Goal: Task Accomplishment & Management: Manage account settings

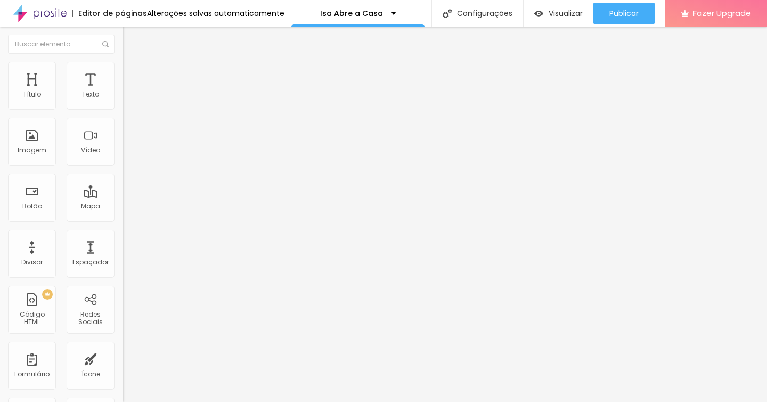
click at [122, 92] on span "Trocar imagem" at bounding box center [151, 87] width 58 height 9
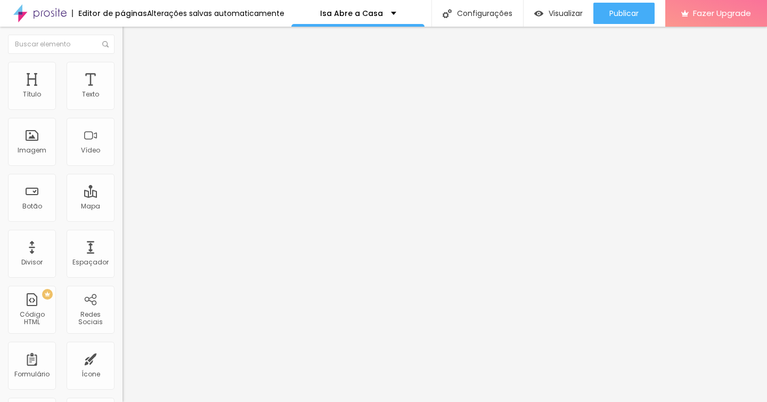
drag, startPoint x: 114, startPoint y: 142, endPoint x: 153, endPoint y: 170, distance: 48.0
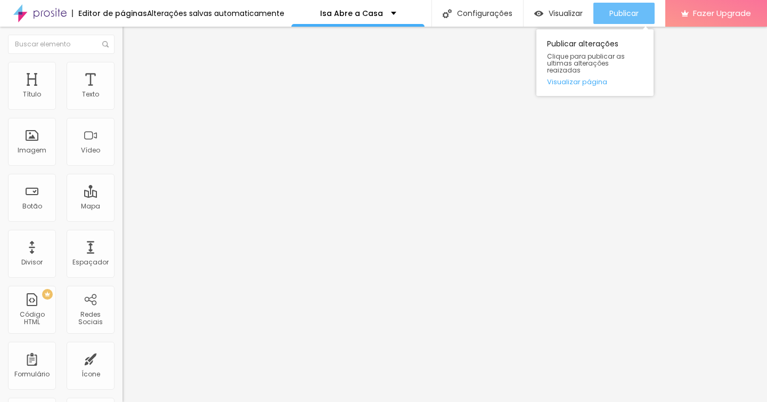
click at [631, 9] on span "Publicar" at bounding box center [623, 13] width 29 height 9
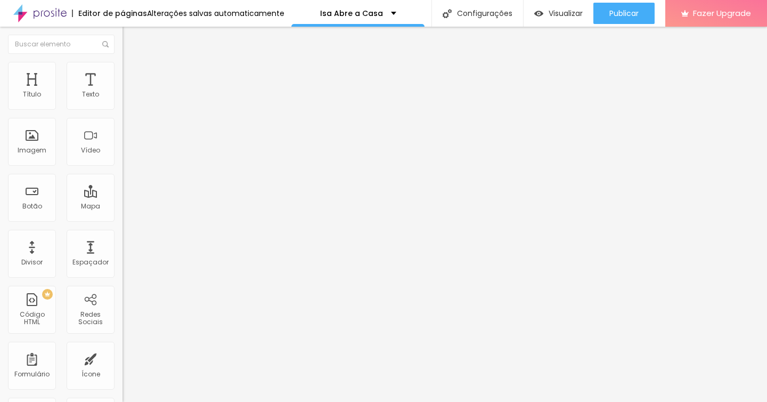
click at [122, 92] on span "Trocar imagem" at bounding box center [151, 87] width 58 height 9
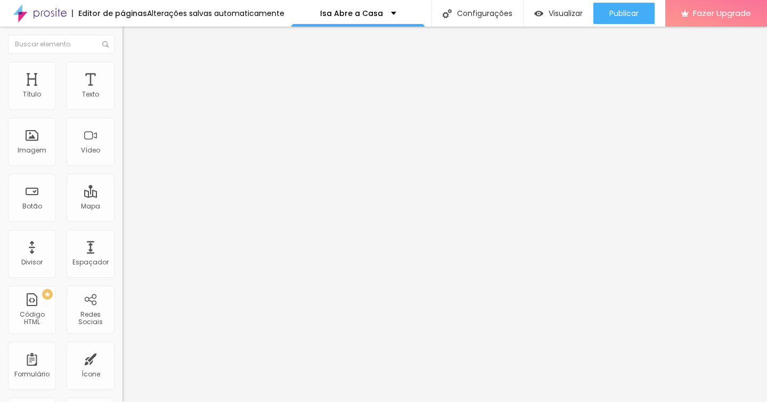
click at [169, 401] on div "Subindo 0/1 arquivos" at bounding box center [383, 405] width 767 height 6
click at [178, 401] on div "Subindo 0/1 arquivos" at bounding box center [383, 405] width 767 height 6
click at [122, 92] on span "Trocar imagem" at bounding box center [151, 87] width 58 height 9
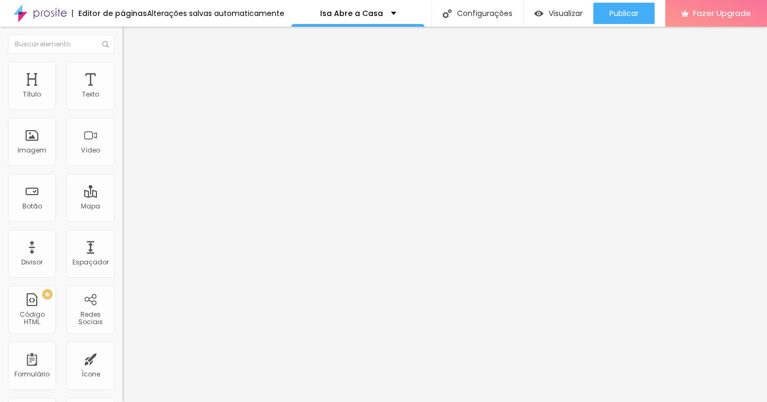
click at [223, 401] on div "Subindo 0/1 arquivos" at bounding box center [383, 405] width 767 height 6
click at [218, 401] on div at bounding box center [383, 408] width 767 height 0
click at [122, 92] on span "Trocar imagem" at bounding box center [151, 87] width 58 height 9
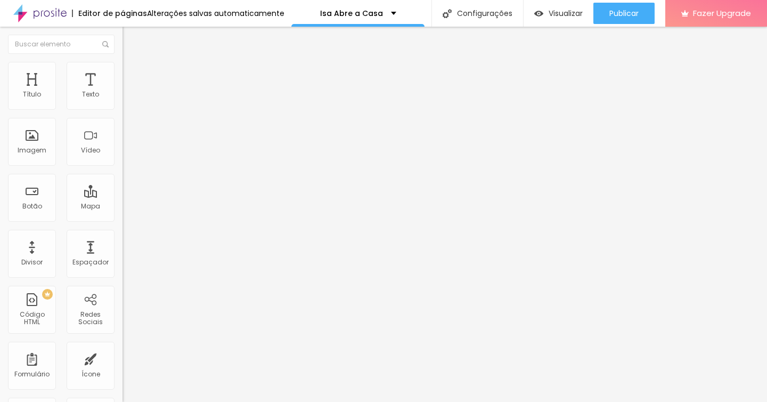
click at [122, 92] on span "Trocar imagem" at bounding box center [151, 87] width 58 height 9
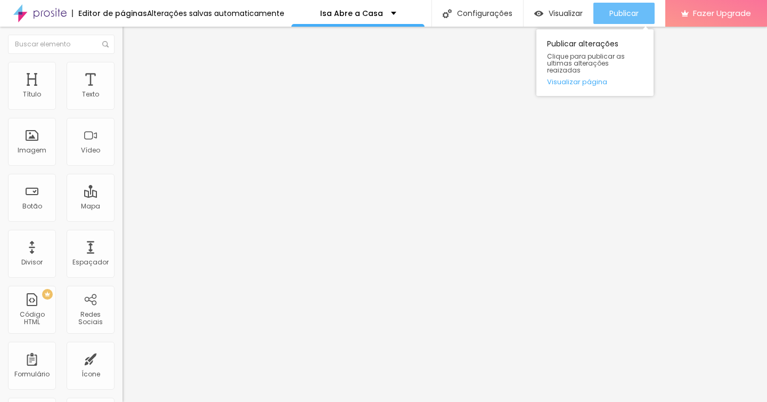
click at [629, 12] on span "Publicar" at bounding box center [623, 13] width 29 height 9
click at [642, 11] on button "Publicar" at bounding box center [623, 13] width 61 height 21
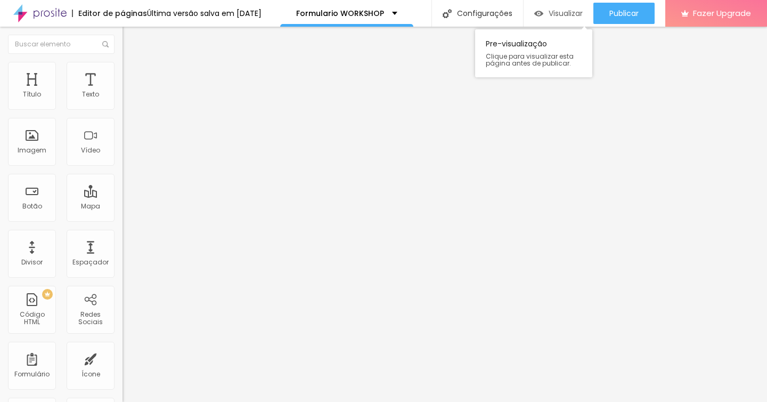
click at [554, 11] on span "Visualizar" at bounding box center [566, 13] width 34 height 9
click at [122, 219] on input "www.isabelgonzalezfotografia.com/formulario-workshop" at bounding box center [186, 214] width 128 height 11
paste input "https://www.isabelgonzalezfotografia.com/formulario-workshop/?id=688e3ee04f2c92…"
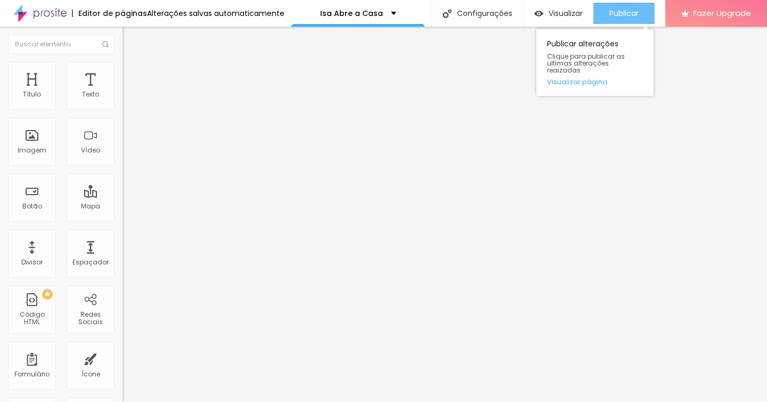
type input "https://www.isabelgonzalezfotografia.com/formulario-workshop/?id=688e3ee04f2c92…"
click at [615, 9] on span "Publicar" at bounding box center [623, 13] width 29 height 9
click at [640, 13] on button "Publicar" at bounding box center [623, 13] width 61 height 21
